Goal: Task Accomplishment & Management: Complete application form

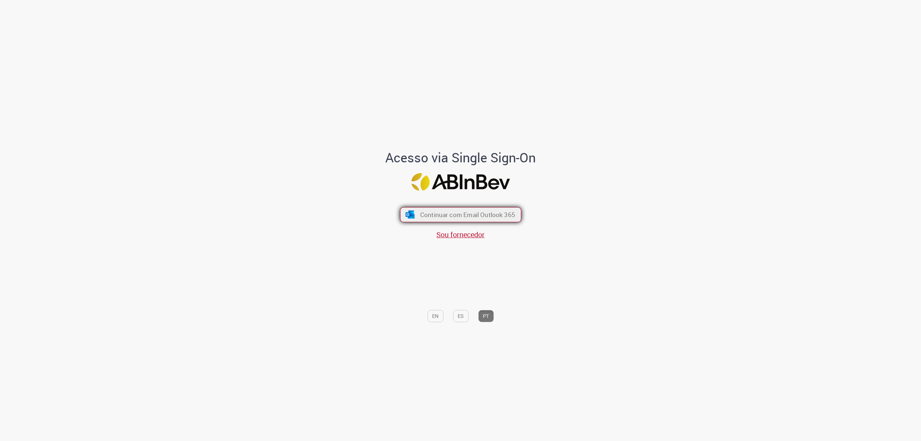
click at [421, 217] on span "Continuar com Email Outlook 365" at bounding box center [467, 215] width 95 height 8
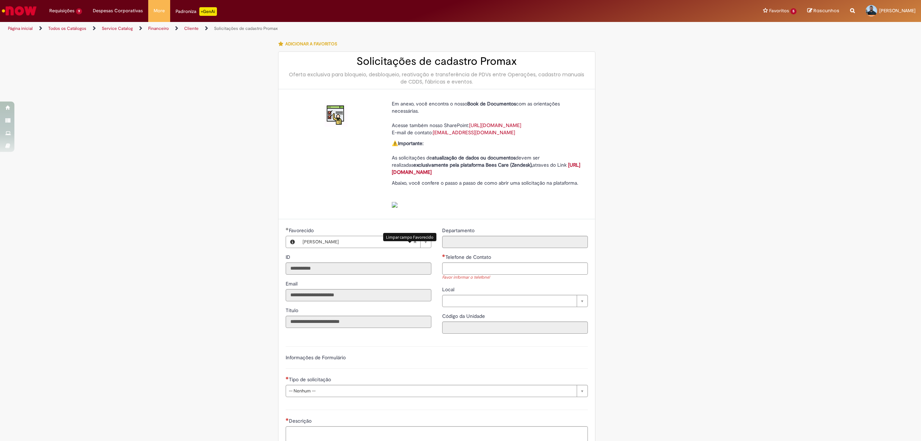
scroll to position [144, 0]
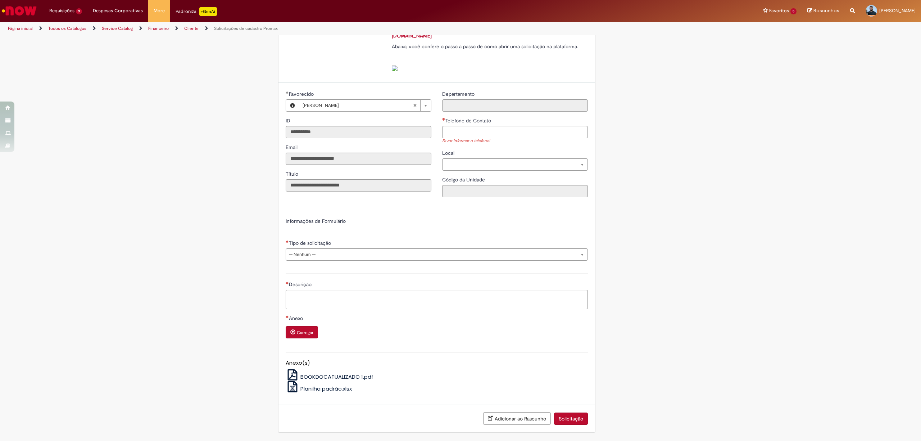
click at [464, 131] on input "Telefone de Contato" at bounding box center [515, 132] width 146 height 12
type input "**********"
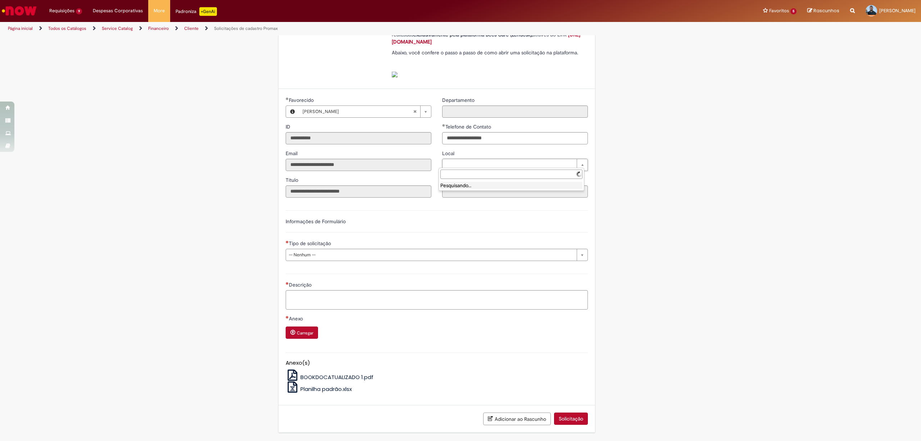
scroll to position [140, 0]
type input "******"
type input "**********"
type input "****"
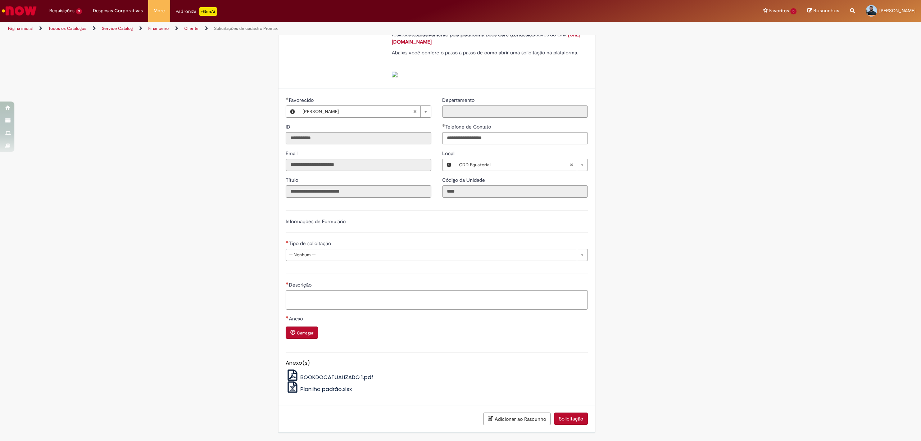
click at [389, 226] on div "Informações de Formulário" at bounding box center [437, 225] width 302 height 15
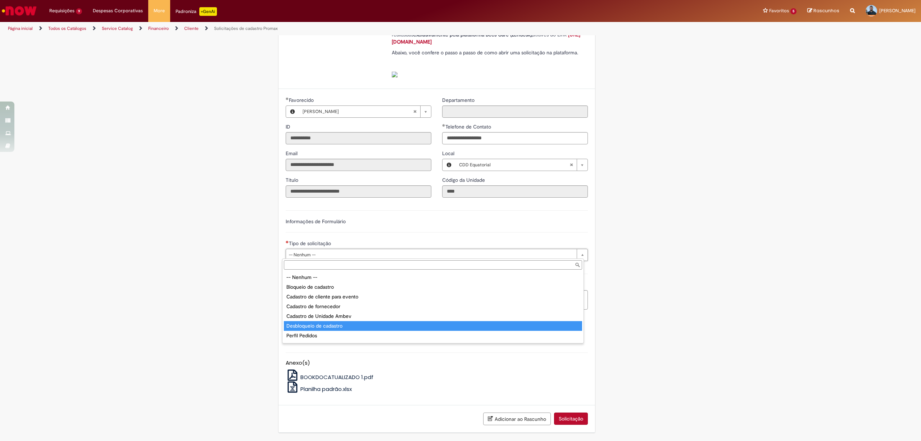
scroll to position [28, 0]
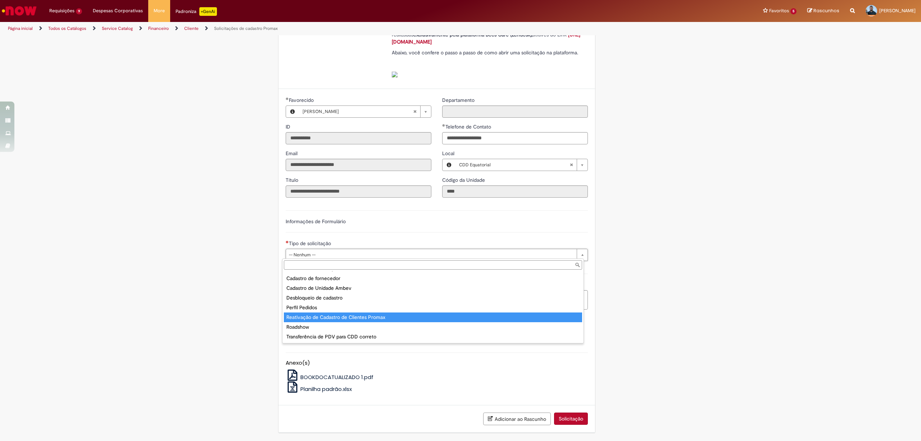
type input "**********"
select select "**********"
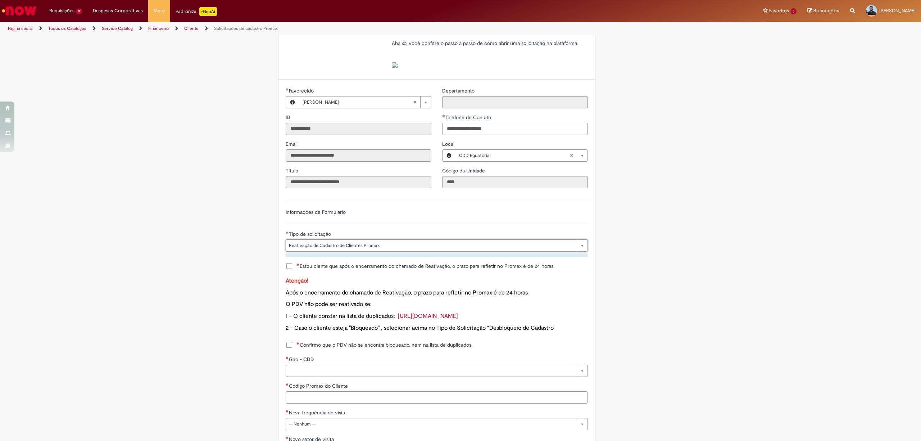
click at [432, 223] on div "Informações de Formulário" at bounding box center [437, 215] width 302 height 15
drag, startPoint x: 286, startPoint y: 276, endPoint x: 329, endPoint y: 251, distance: 49.5
click at [297, 270] on span "Estou ciente que após o encerramento do chamado de Reativação, o prazo para ref…" at bounding box center [426, 265] width 258 height 7
click at [399, 222] on div "Informações de Formulário" at bounding box center [437, 215] width 302 height 15
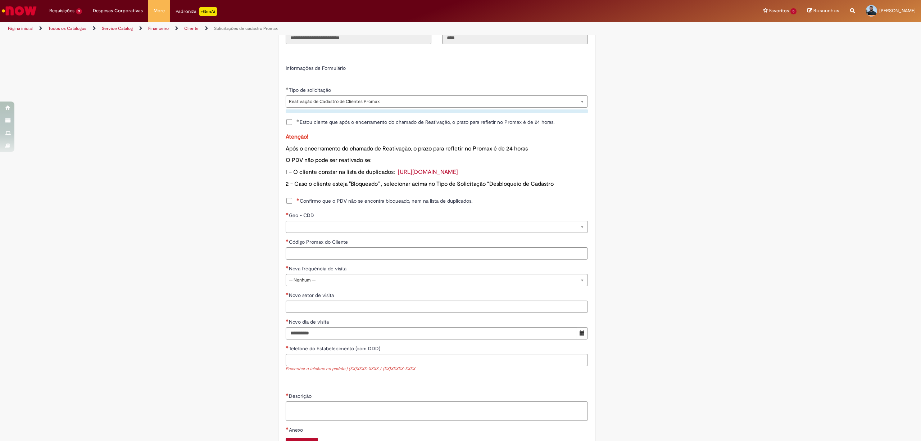
scroll to position [331, 0]
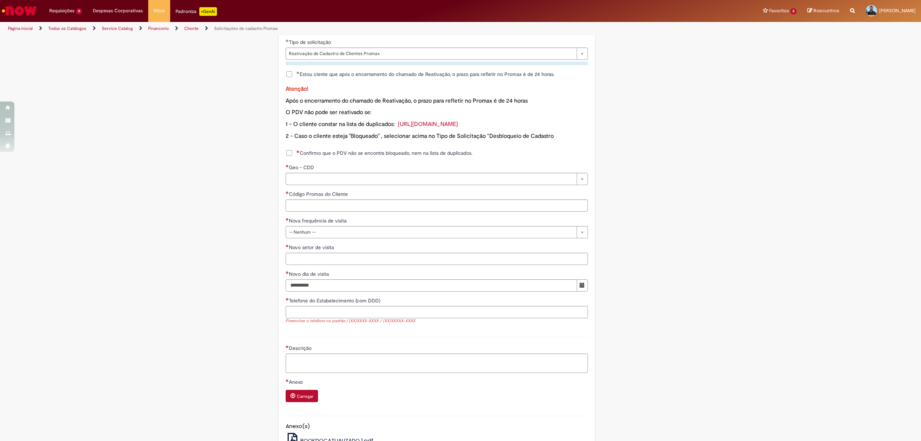
click at [289, 157] on label "Confirmo que o PDV não se encontra bloqueado, nem na lista de duplicados." at bounding box center [379, 152] width 187 height 7
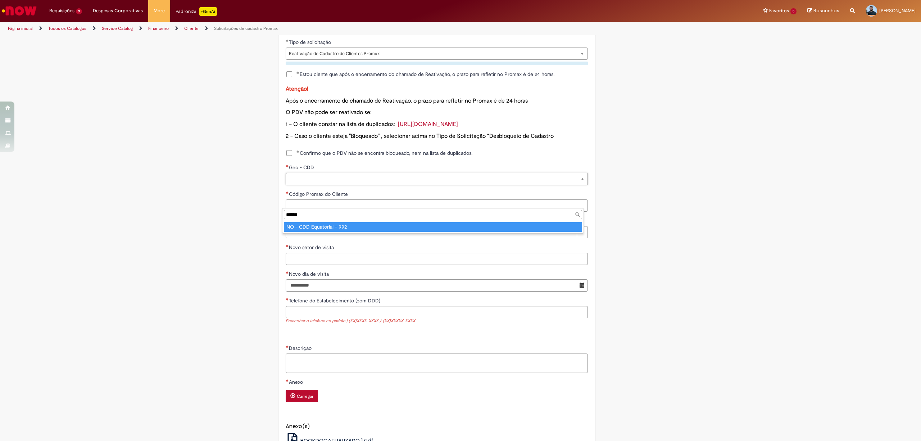
type input "******"
type input "**********"
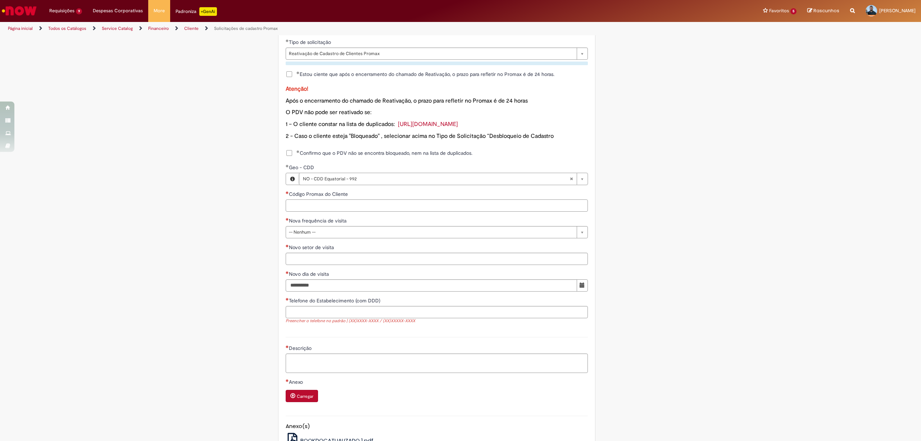
click at [300, 212] on input "Código Promax do Cliente" at bounding box center [437, 205] width 302 height 12
type input "****"
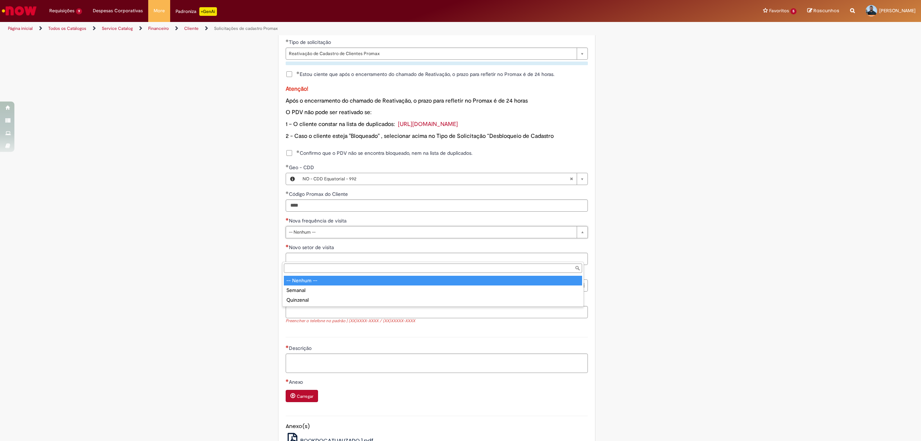
drag, startPoint x: 292, startPoint y: 257, endPoint x: 296, endPoint y: 258, distance: 3.7
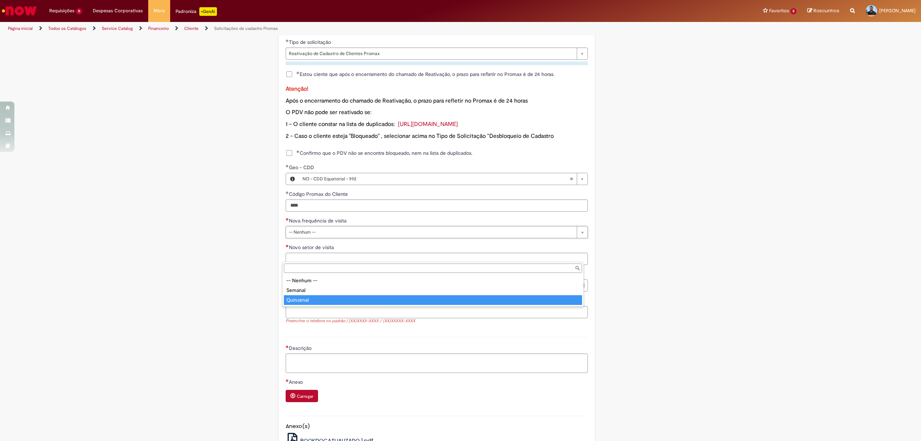
type input "*********"
select select "*********"
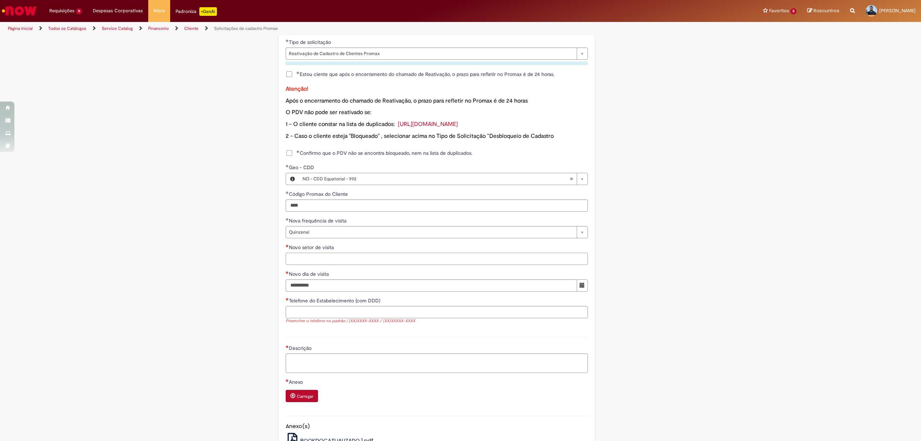
click at [300, 265] on input "Novo setor de visita" at bounding box center [437, 259] width 302 height 12
type input "***"
click at [580, 288] on span "Mostrar calendário para Novo dia de visita" at bounding box center [582, 284] width 5 height 5
click at [628, 330] on div "2" at bounding box center [627, 389] width 9 height 7
type input "**********"
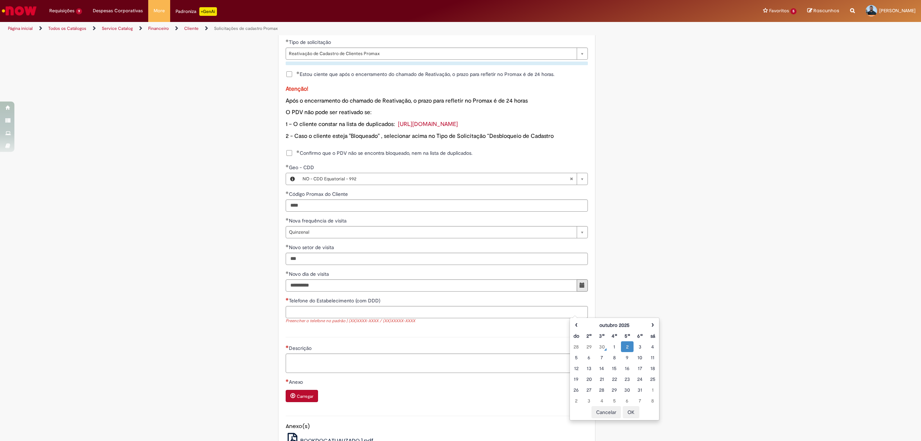
click at [631, 330] on button "OK" at bounding box center [631, 412] width 17 height 12
click at [333, 318] on input "Telefone do Estabelecimento (com DDD)" at bounding box center [437, 312] width 302 height 12
click at [319, 318] on input "Telefone do Estabelecimento (com DDD)" at bounding box center [437, 312] width 302 height 12
paste input "**********"
type input "**********"
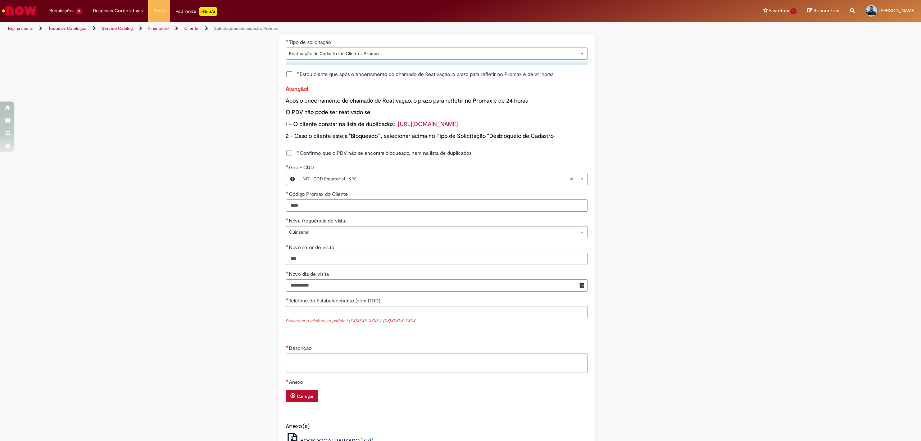
click at [359, 330] on sp-variable-layout "**********" at bounding box center [437, 178] width 302 height 566
click at [294, 318] on input "Telefone do Estabelecimento (com DDD)" at bounding box center [437, 312] width 302 height 12
paste input "**********"
click at [290, 318] on input "**********" at bounding box center [437, 312] width 302 height 12
type input "**********"
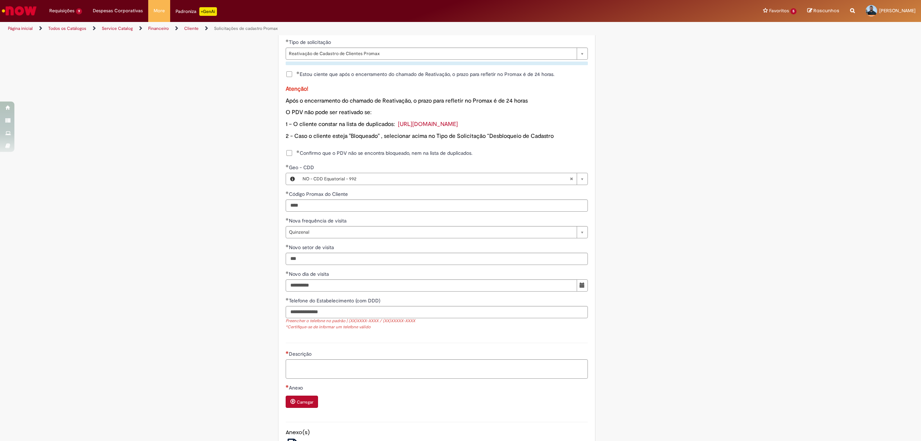
click at [328, 330] on sp-variable-layout "**********" at bounding box center [437, 181] width 302 height 572
click at [320, 330] on textarea "Descrição" at bounding box center [437, 356] width 302 height 19
type textarea "**********"
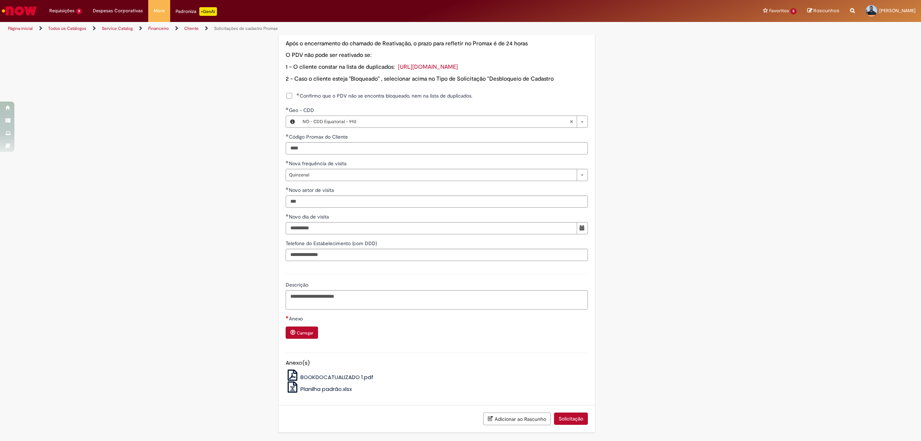
click at [307, 330] on small "Carregar" at bounding box center [305, 333] width 17 height 6
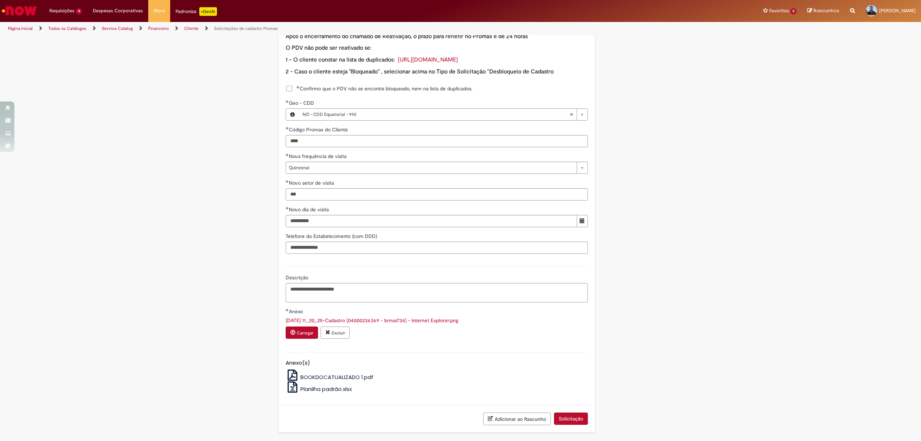
scroll to position [422, 0]
click at [563, 330] on button "Solicitação" at bounding box center [571, 418] width 34 height 12
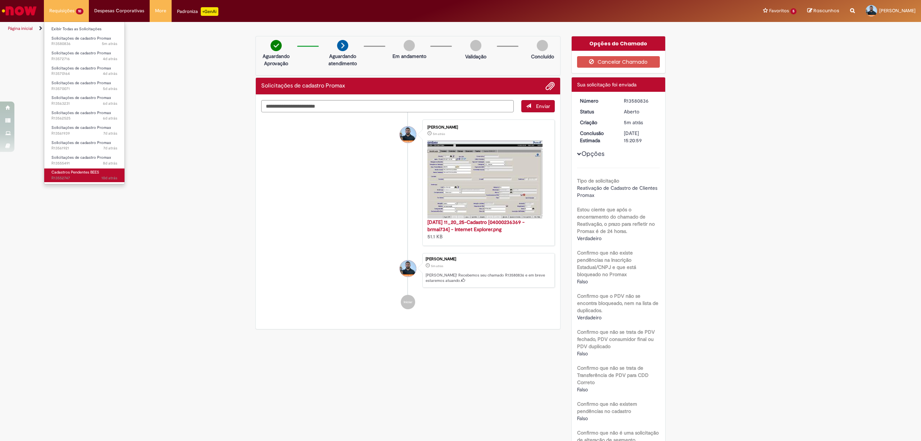
click at [66, 174] on span "Cadastros Pendentes BEES" at bounding box center [75, 171] width 48 height 5
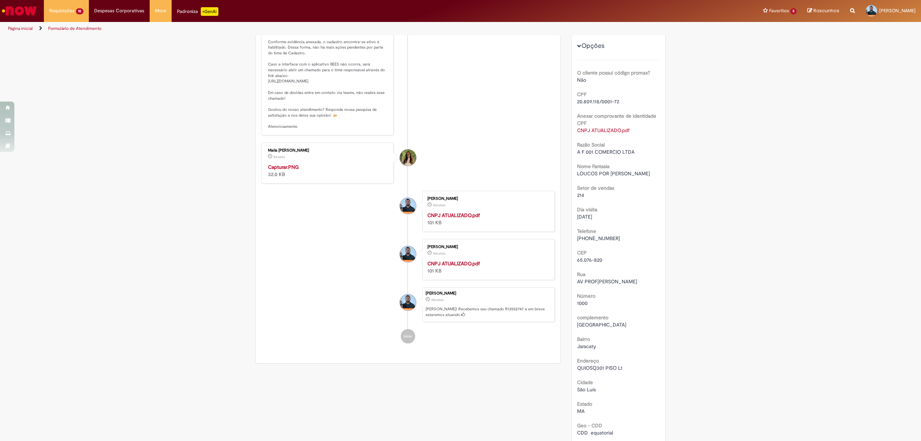
scroll to position [48, 0]
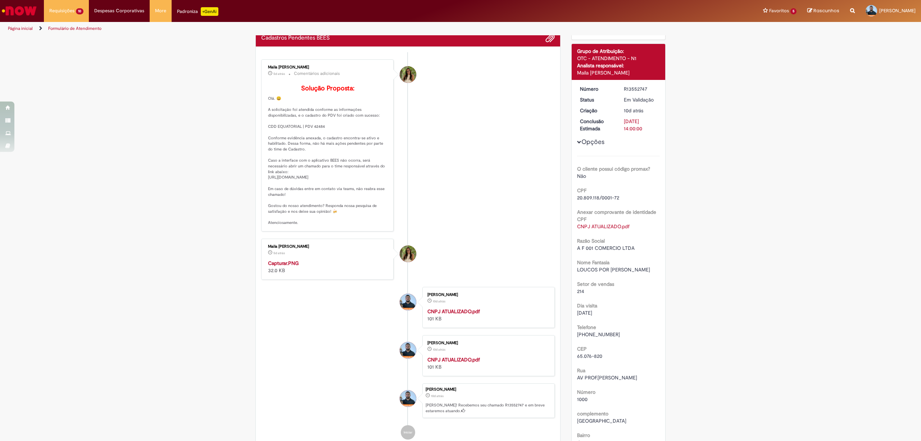
click at [691, 199] on div "Verificar Código de Barras Aguardando Aprovação Aguardando atendimento Em andam…" at bounding box center [460, 330] width 921 height 685
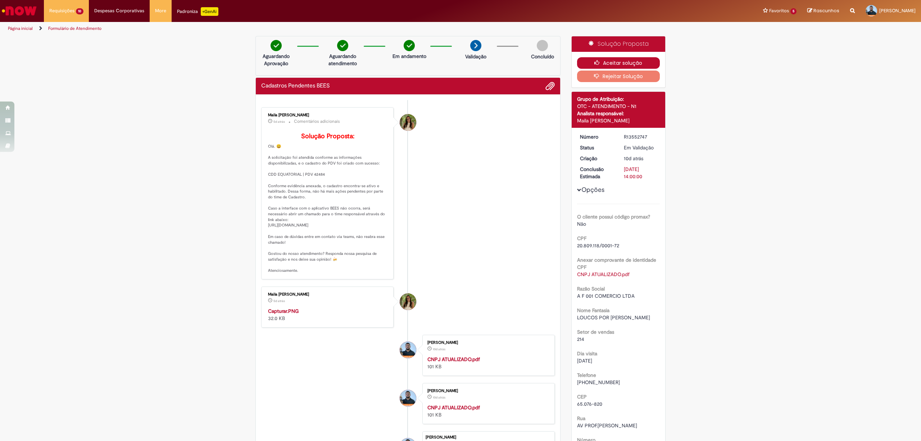
click at [585, 61] on button "Aceitar solução" at bounding box center [618, 63] width 83 height 12
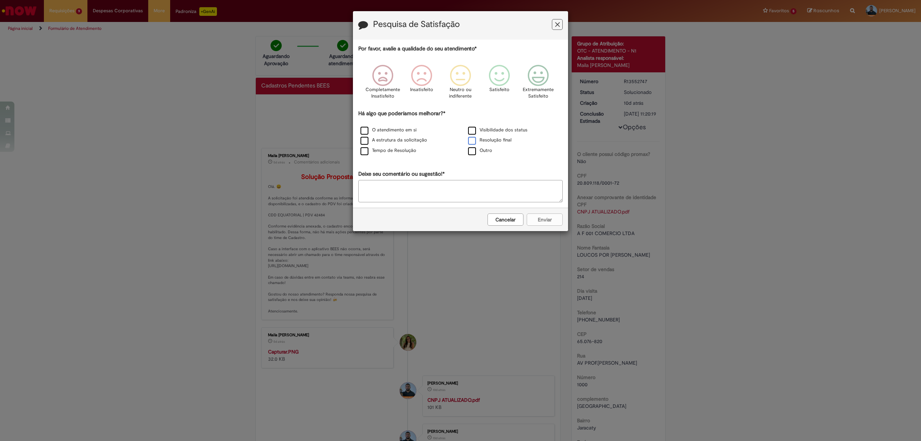
click at [471, 142] on label "Resolução final" at bounding box center [490, 140] width 44 height 7
click at [536, 80] on icon "Feedback" at bounding box center [538, 76] width 27 height 22
click at [539, 220] on button "Enviar" at bounding box center [545, 219] width 36 height 12
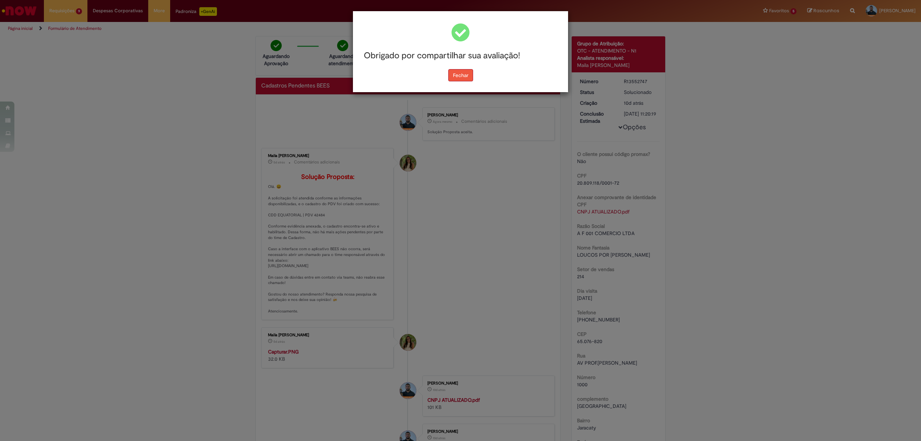
click at [460, 79] on button "Fechar" at bounding box center [460, 75] width 25 height 12
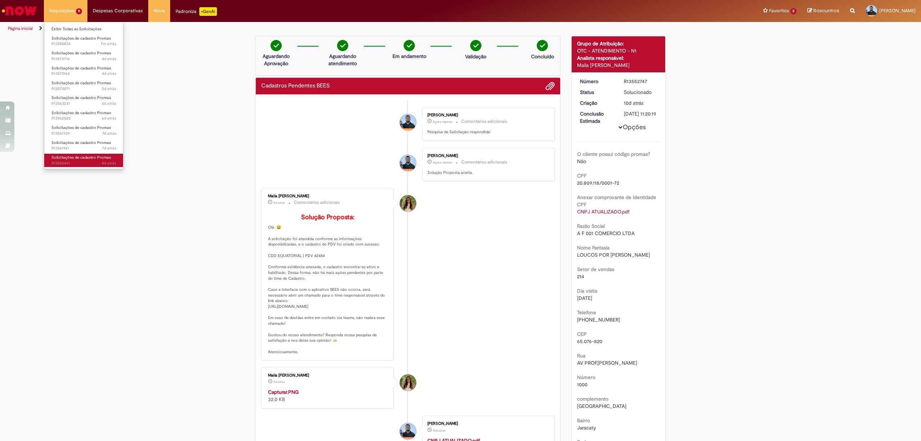
click at [75, 159] on span "Solicitações de cadastro Promax" at bounding box center [81, 157] width 60 height 5
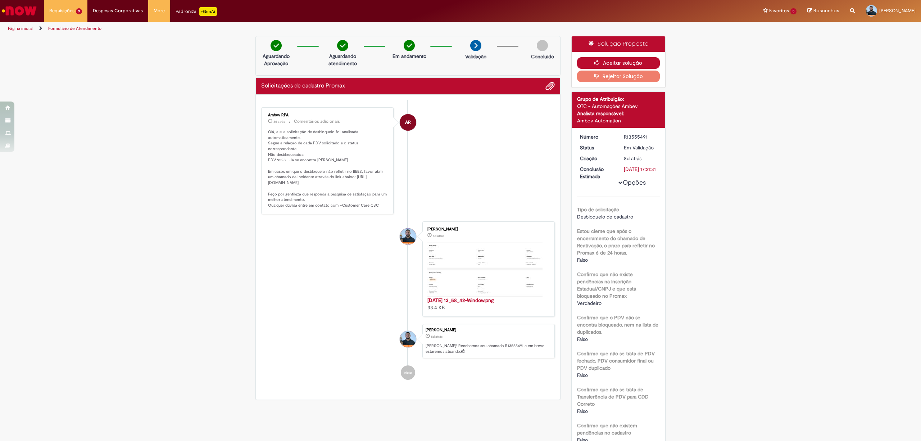
click at [598, 59] on button "Aceitar solução" at bounding box center [618, 63] width 83 height 12
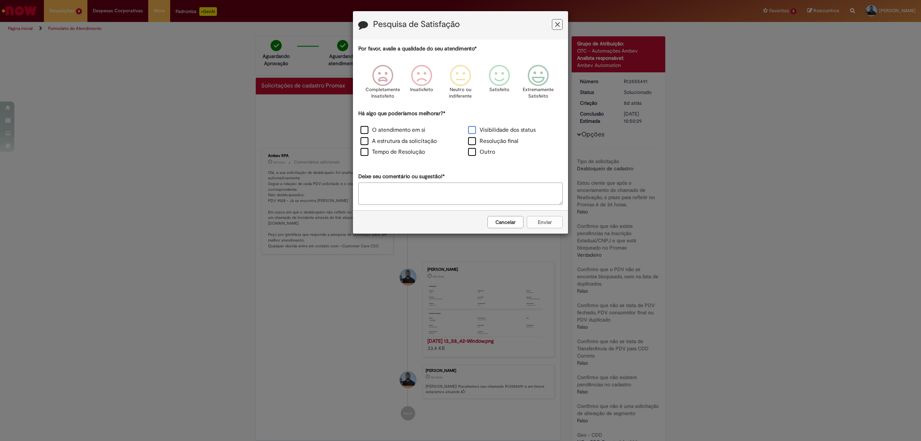
click at [471, 128] on label "Visibilidade dos status" at bounding box center [502, 130] width 68 height 8
drag, startPoint x: 537, startPoint y: 77, endPoint x: 536, endPoint y: 86, distance: 9.8
click at [537, 81] on icon "Feedback" at bounding box center [538, 76] width 27 height 22
click at [543, 223] on button "Enviar" at bounding box center [545, 222] width 36 height 12
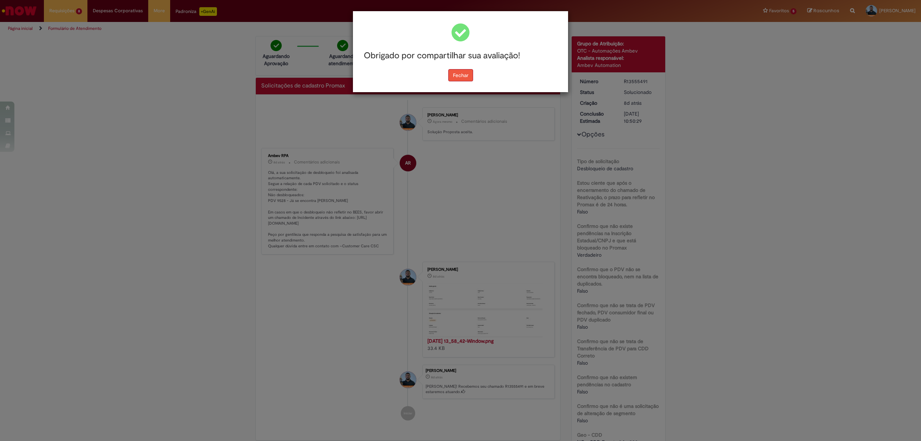
click at [461, 72] on button "Fechar" at bounding box center [460, 75] width 25 height 12
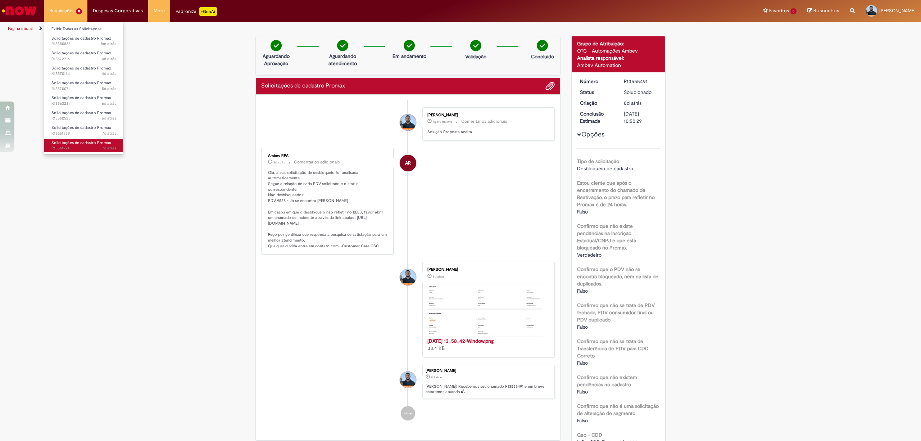
click at [94, 146] on span "7d atrás 7 dias atrás R13561921" at bounding box center [83, 148] width 65 height 6
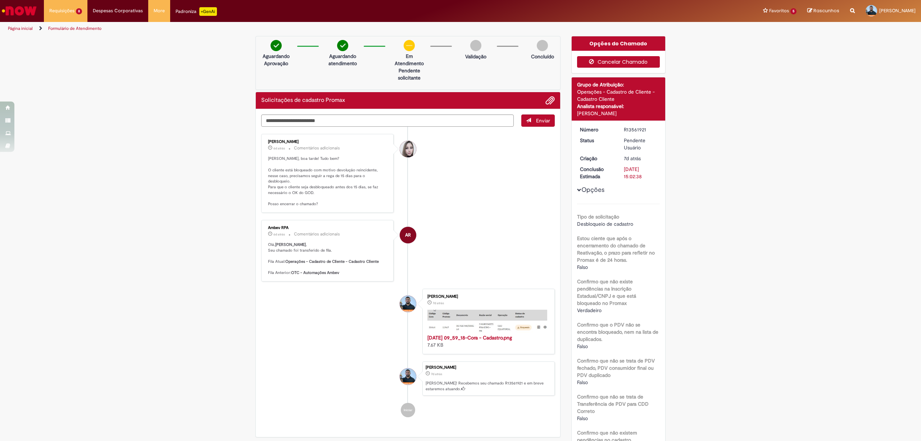
click at [614, 60] on button "Cancelar Chamado" at bounding box center [618, 62] width 83 height 12
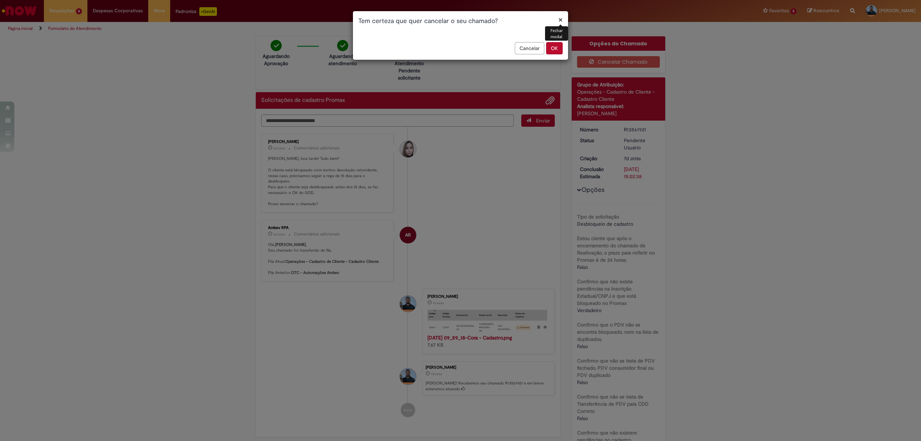
click at [552, 45] on button "OK" at bounding box center [554, 48] width 17 height 12
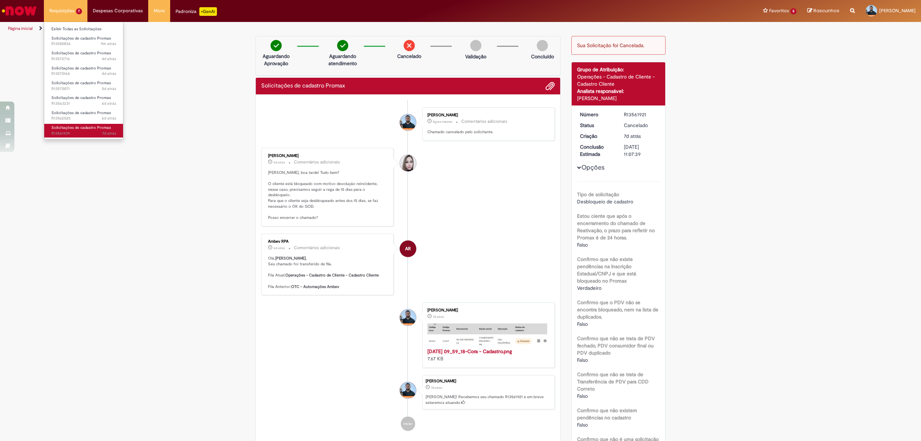
click at [76, 129] on span "Solicitações de cadastro Promax" at bounding box center [81, 127] width 60 height 5
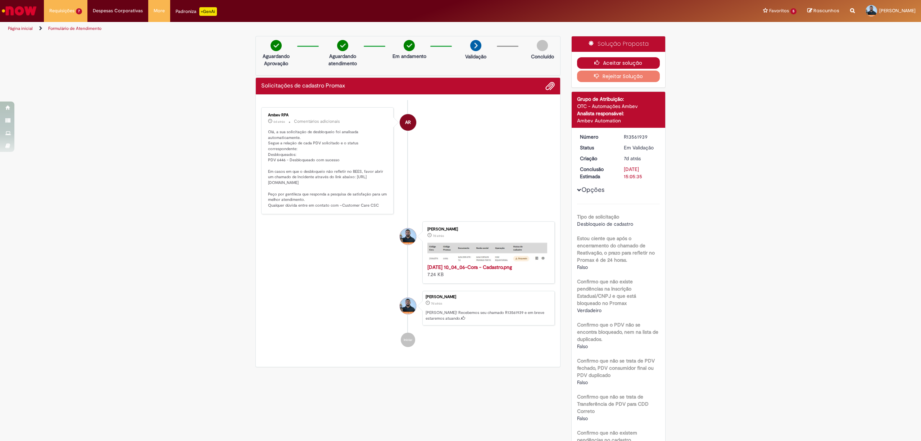
click at [627, 58] on button "Aceitar solução" at bounding box center [618, 63] width 83 height 12
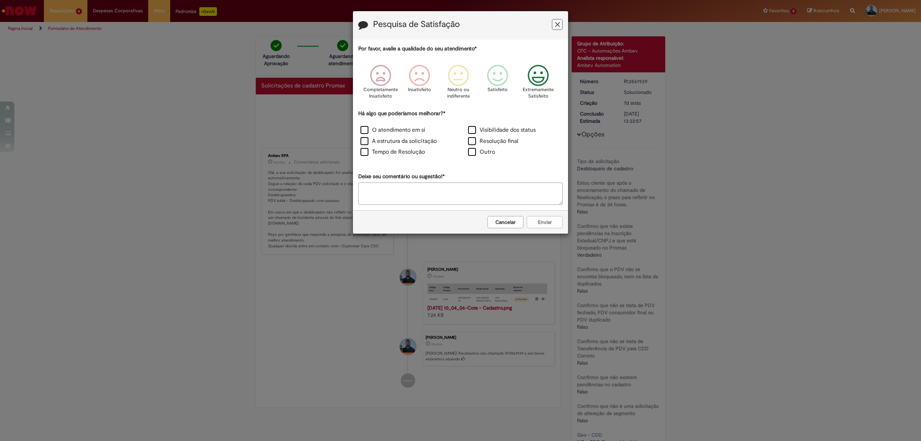
click at [539, 71] on icon "Feedback" at bounding box center [538, 76] width 27 height 22
click at [471, 131] on label "Visibilidade dos status" at bounding box center [502, 130] width 68 height 8
click at [543, 227] on button "Enviar" at bounding box center [545, 222] width 36 height 12
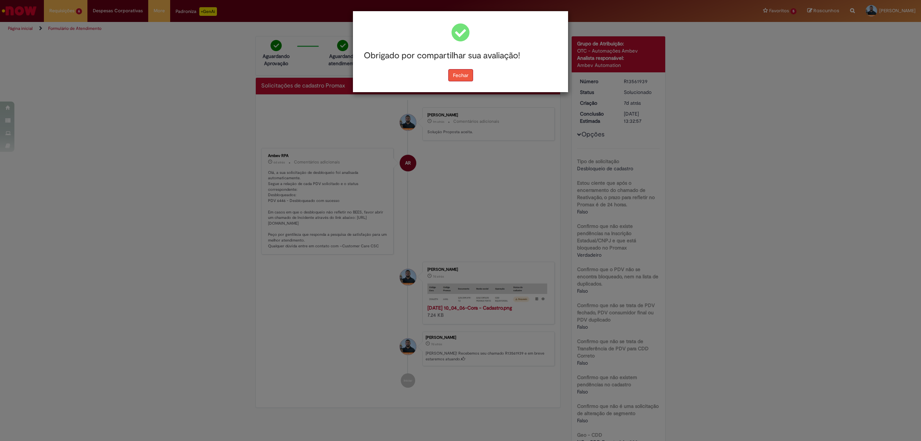
click at [466, 78] on button "Fechar" at bounding box center [460, 75] width 25 height 12
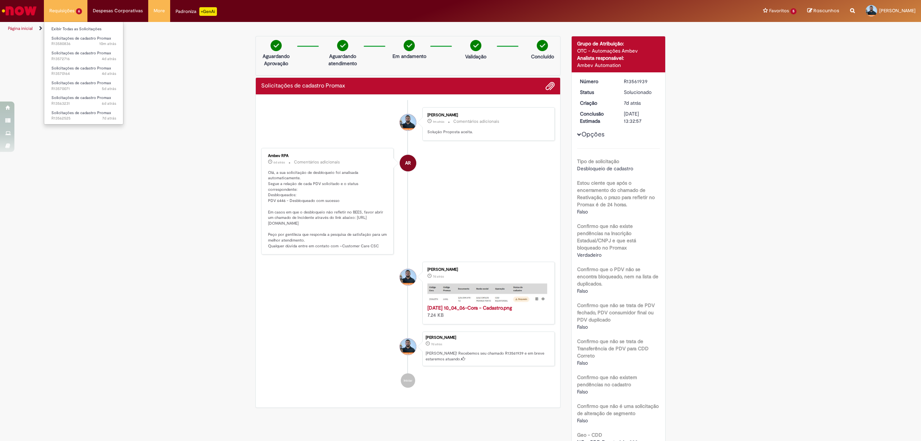
click at [59, 7] on li "Requisições 6 Exibir Todas as Solicitações Solicitações de cadastro Promax 10m …" at bounding box center [66, 11] width 44 height 22
click at [71, 116] on link "Solicitações de cadastro Promax 7d atrás 7 dias atrás R13562525" at bounding box center [83, 115] width 79 height 13
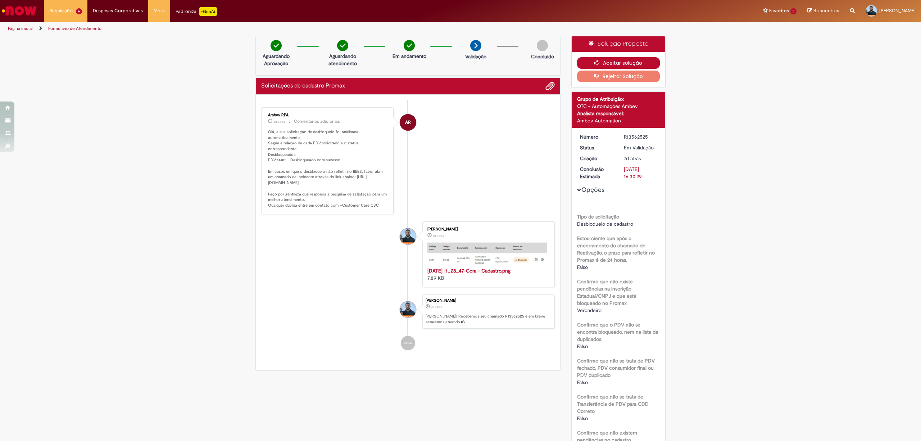
click at [607, 61] on button "Aceitar solução" at bounding box center [618, 63] width 83 height 12
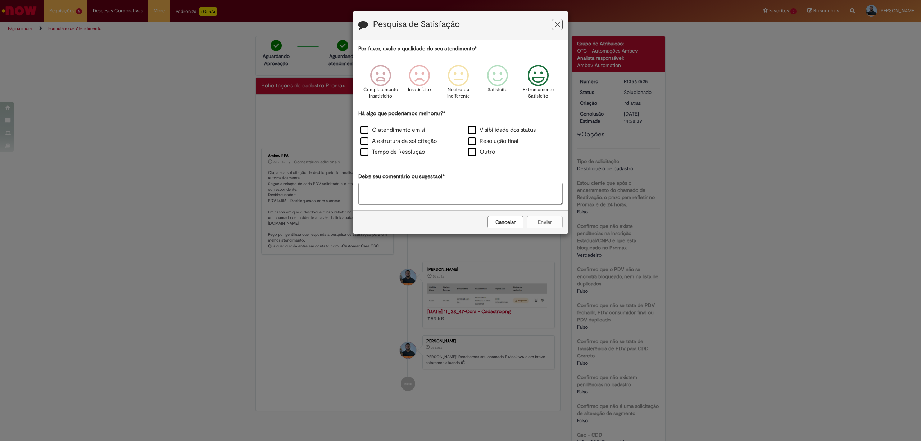
click at [532, 78] on icon "Feedback" at bounding box center [538, 76] width 27 height 22
click at [472, 131] on label "Visibilidade dos status" at bounding box center [502, 130] width 68 height 8
click at [538, 222] on button "Enviar" at bounding box center [545, 222] width 36 height 12
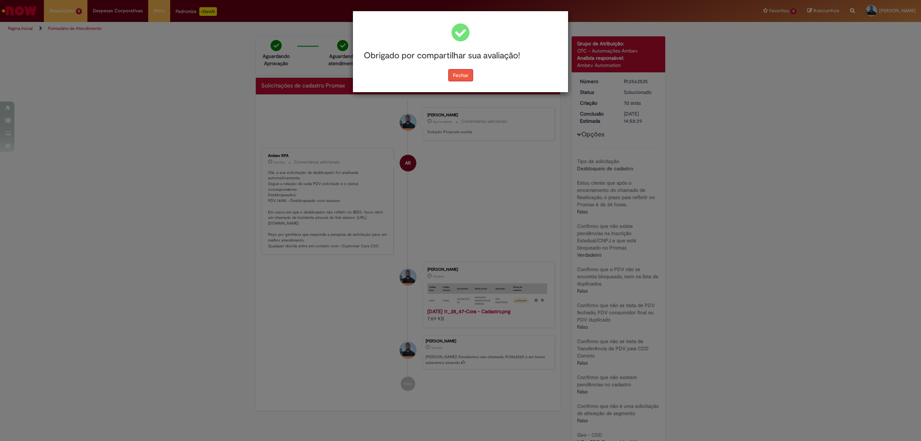
click at [462, 76] on button "Fechar" at bounding box center [460, 75] width 25 height 12
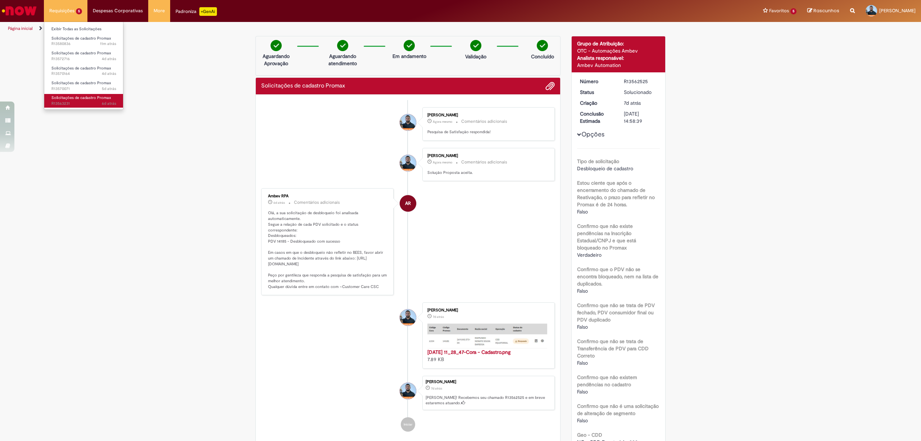
click at [67, 101] on span "6d atrás 6 dias atrás R13563231" at bounding box center [83, 104] width 65 height 6
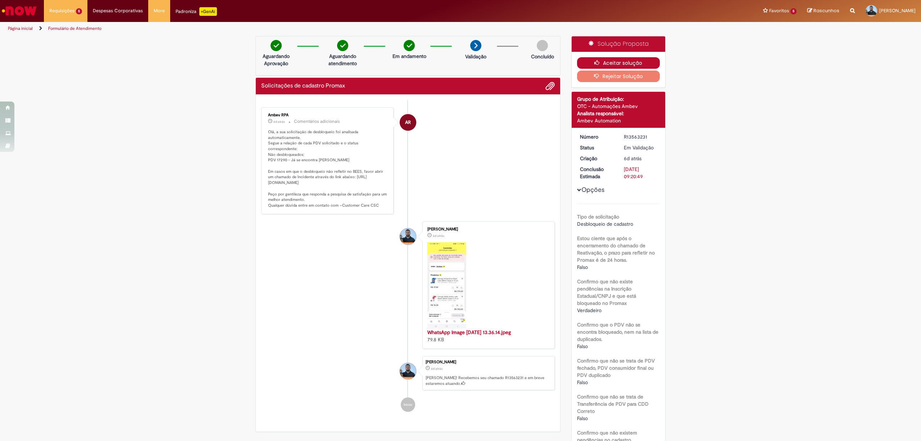
click at [594, 59] on button "Aceitar solução" at bounding box center [618, 63] width 83 height 12
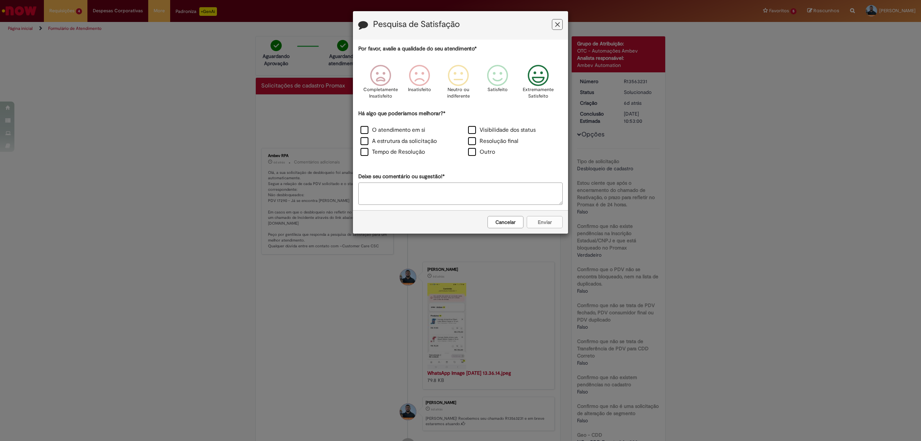
click at [534, 79] on icon "Feedback" at bounding box center [538, 76] width 27 height 22
click at [471, 130] on label "Visibilidade dos status" at bounding box center [502, 130] width 68 height 8
click at [536, 227] on button "Enviar" at bounding box center [545, 222] width 36 height 12
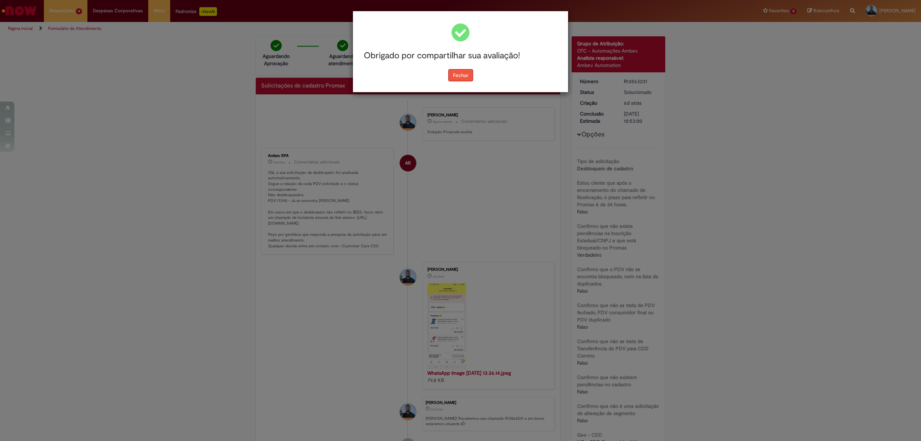
click at [463, 77] on button "Fechar" at bounding box center [460, 75] width 25 height 12
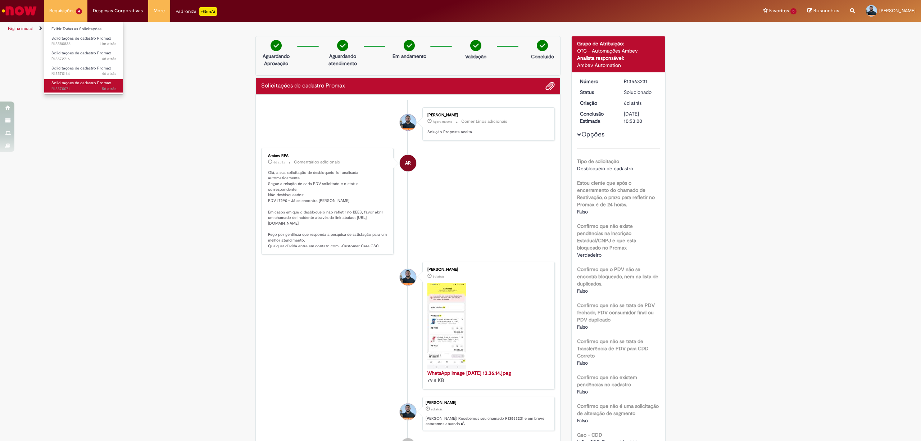
click at [71, 88] on span "5d atrás 5 dias atrás R13570071" at bounding box center [83, 89] width 65 height 6
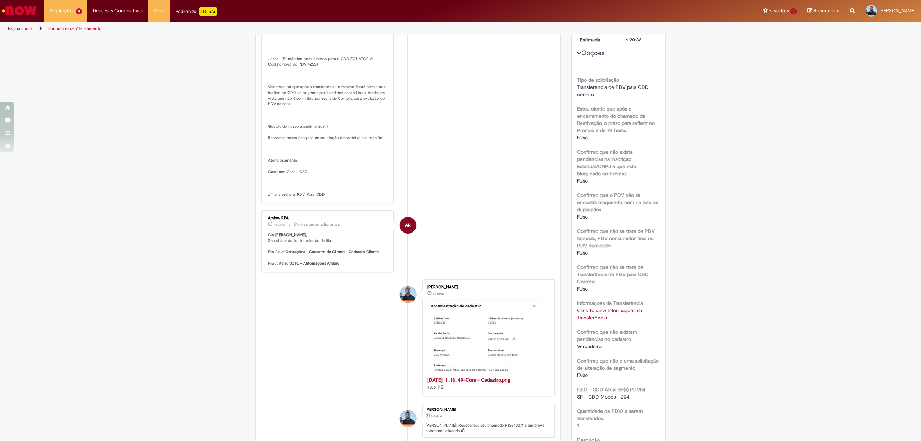
scroll to position [48, 0]
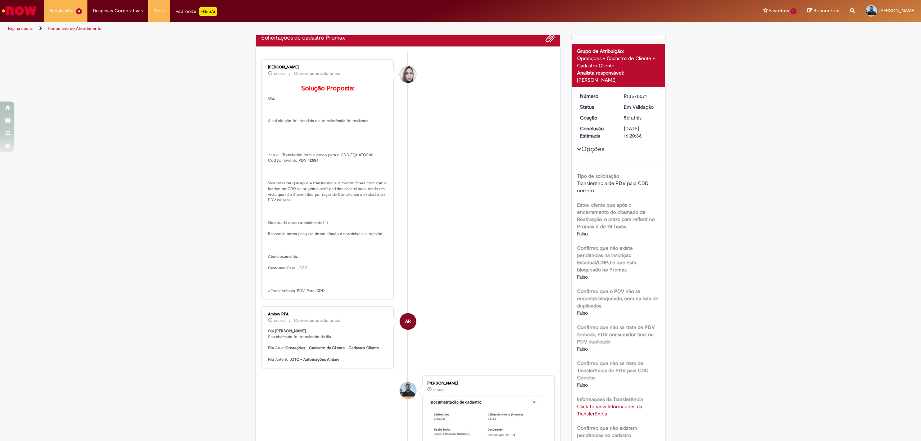
click at [691, 204] on div "Verificar Código de Barras Aguardando Aprovação Aguardando atendimento Em andam…" at bounding box center [460, 322] width 921 height 669
click at [691, 263] on div "Verificar Código de Barras Aguardando Aprovação Aguardando atendimento Em andam…" at bounding box center [460, 322] width 921 height 669
click at [691, 327] on div "Verificar Código de Barras Aguardando Aprovação Aguardando atendimento Em andam…" at bounding box center [460, 322] width 921 height 669
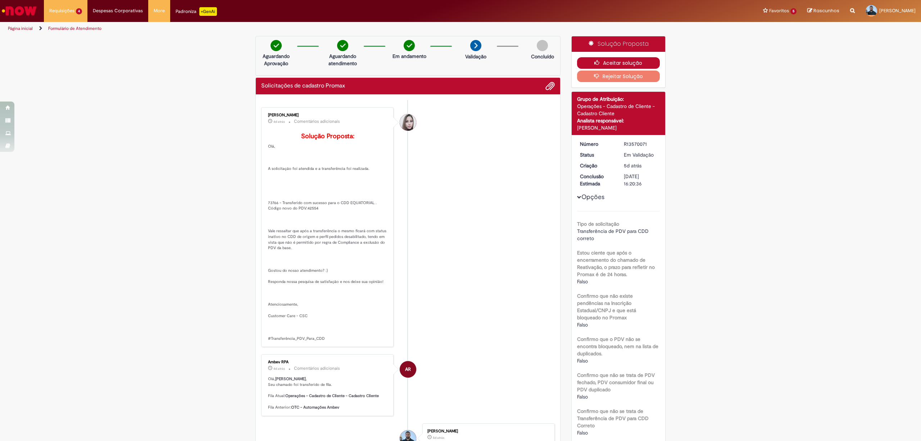
click at [581, 60] on button "Aceitar solução" at bounding box center [618, 63] width 83 height 12
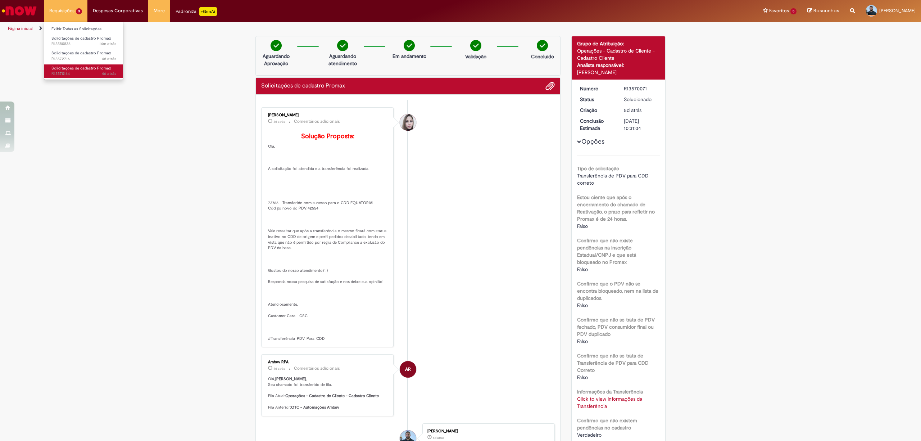
click at [75, 72] on span "4d atrás 4 dias atrás R13570164" at bounding box center [83, 74] width 65 height 6
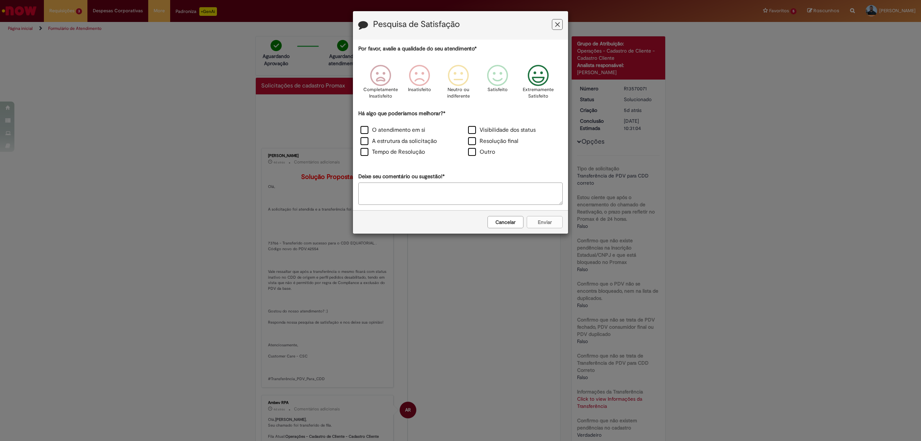
click at [537, 84] on icon "Feedback" at bounding box center [538, 76] width 27 height 22
click at [472, 131] on label "Visibilidade dos status" at bounding box center [502, 130] width 68 height 8
click at [543, 221] on button "Enviar" at bounding box center [545, 222] width 36 height 12
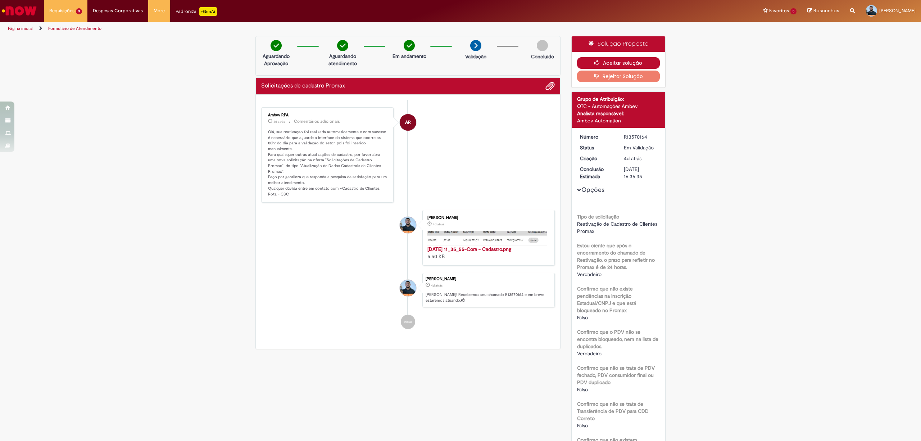
click at [609, 61] on button "Aceitar solução" at bounding box center [618, 63] width 83 height 12
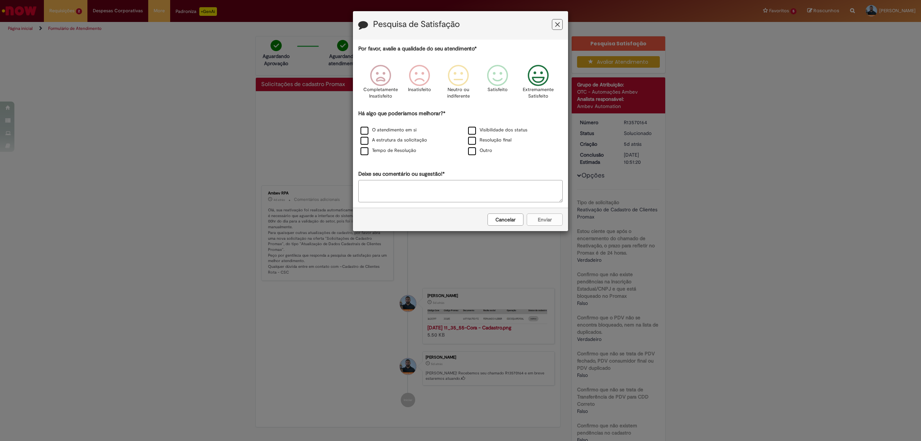
click at [535, 77] on icon "Feedback" at bounding box center [538, 76] width 27 height 22
click at [474, 133] on label "Visibilidade dos status" at bounding box center [497, 130] width 59 height 7
click at [556, 222] on button "Enviar" at bounding box center [545, 219] width 36 height 12
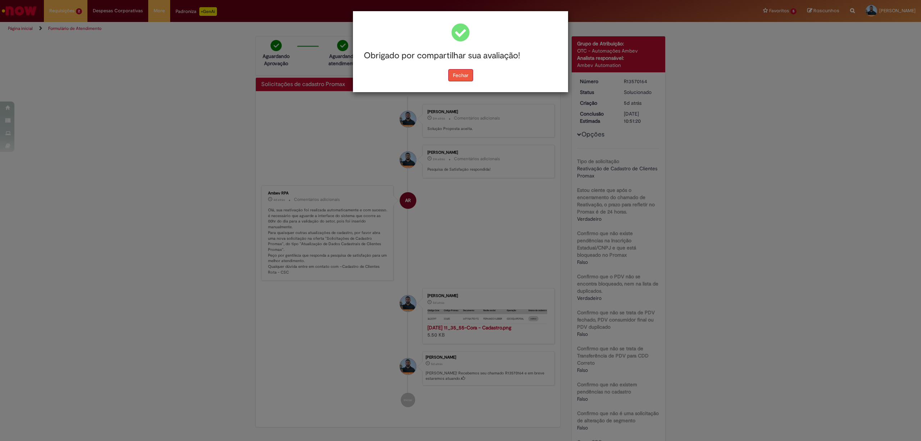
drag, startPoint x: 463, startPoint y: 75, endPoint x: 458, endPoint y: 75, distance: 5.4
click at [463, 75] on button "Fechar" at bounding box center [460, 75] width 25 height 12
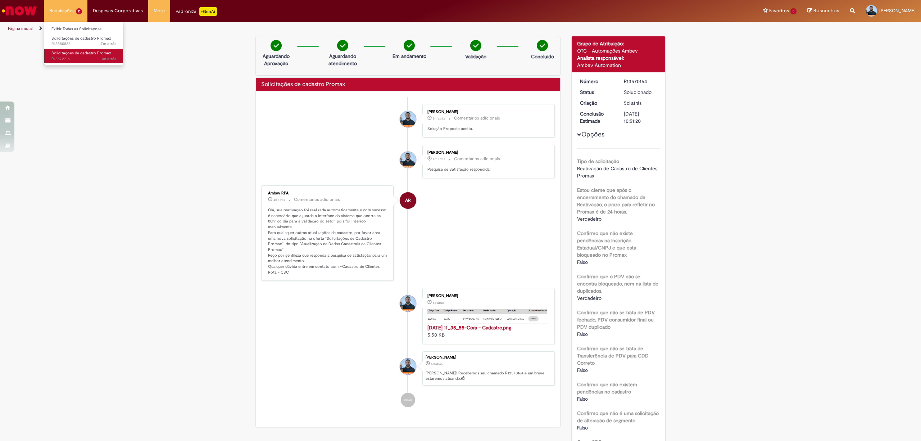
click at [70, 54] on span "Solicitações de cadastro Promax" at bounding box center [81, 52] width 60 height 5
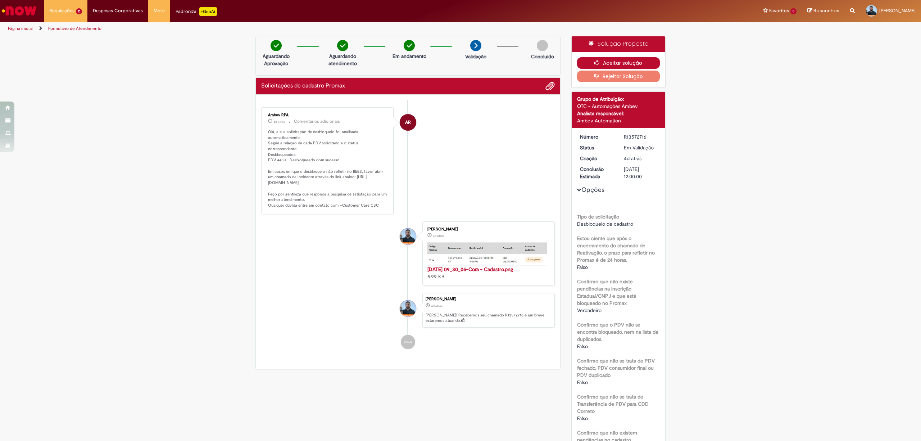
click at [577, 61] on button "Aceitar solução" at bounding box center [618, 63] width 83 height 12
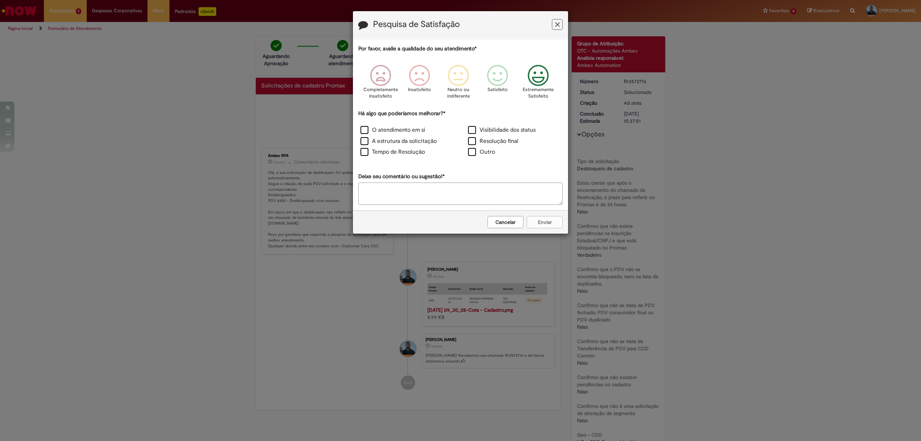
click at [539, 77] on icon "Feedback" at bounding box center [538, 76] width 27 height 22
click at [474, 130] on label "Visibilidade dos status" at bounding box center [502, 130] width 68 height 8
click at [540, 224] on button "Enviar" at bounding box center [545, 222] width 36 height 12
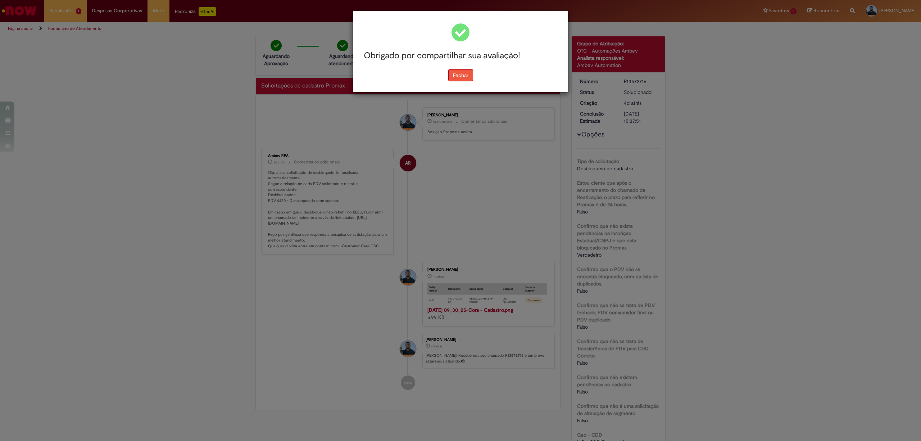
click at [456, 81] on button "Fechar" at bounding box center [460, 75] width 25 height 12
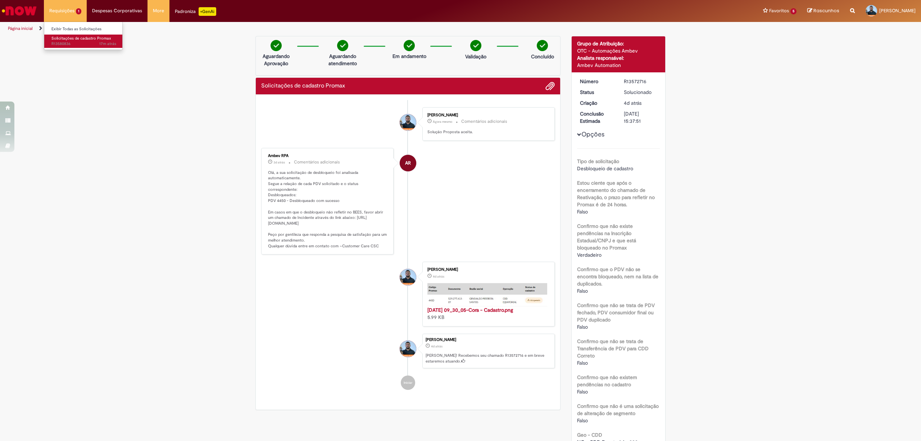
click at [65, 39] on span "Solicitações de cadastro Promax" at bounding box center [81, 38] width 60 height 5
